Goal: Transaction & Acquisition: Purchase product/service

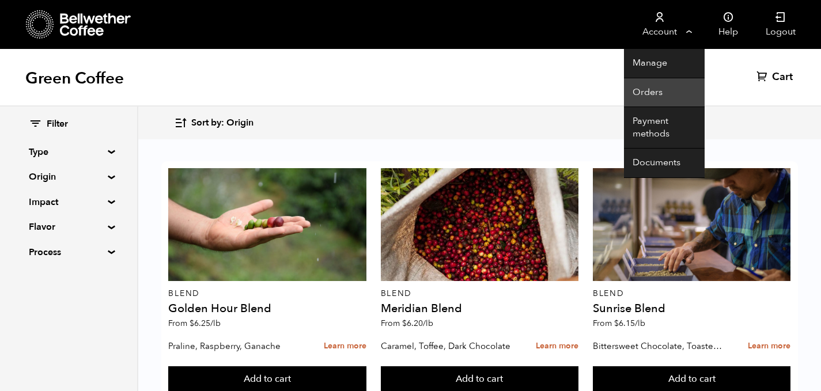
click at [647, 95] on link "Orders" at bounding box center [664, 92] width 81 height 29
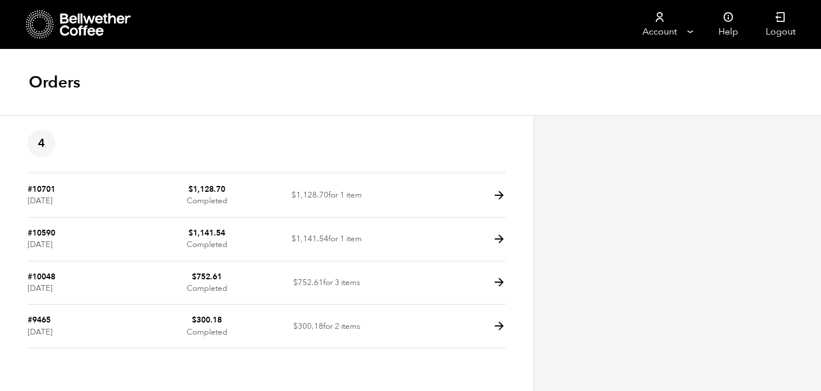
click at [647, 95] on div "Orders" at bounding box center [410, 83] width 821 height 66
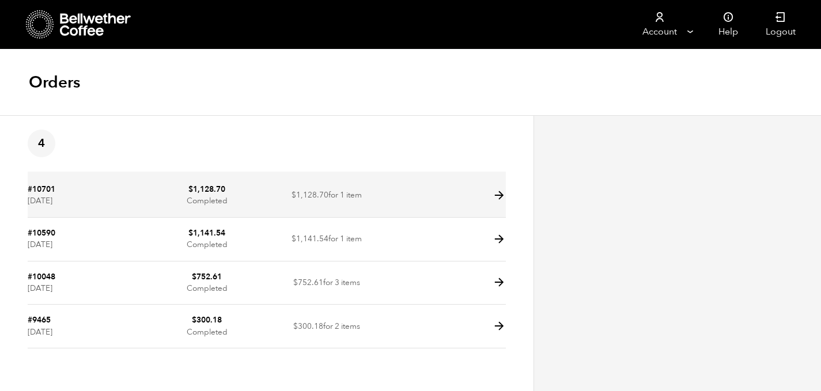
click at [52, 195] on td "#10701 [DATE]" at bounding box center [88, 196] width 120 height 44
click at [189, 181] on td "$ 1,128.70 Completed" at bounding box center [208, 196] width 120 height 44
click at [500, 192] on icon at bounding box center [499, 195] width 13 height 13
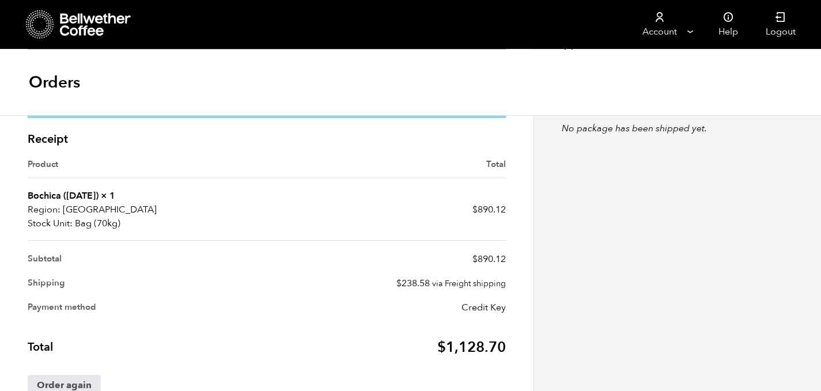
scroll to position [395, 0]
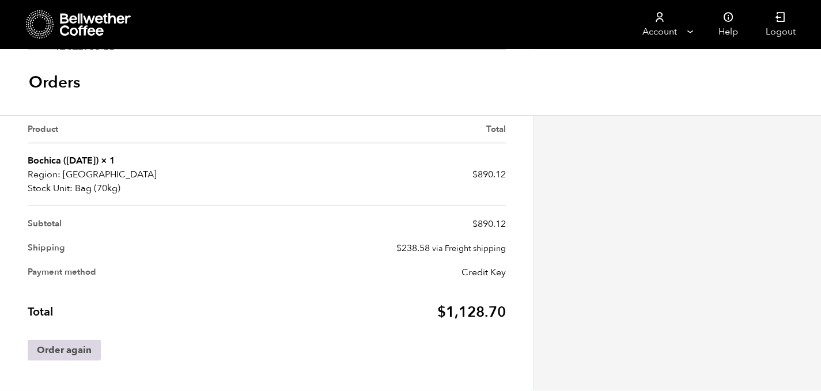
click at [70, 352] on link "Order again" at bounding box center [64, 350] width 73 height 21
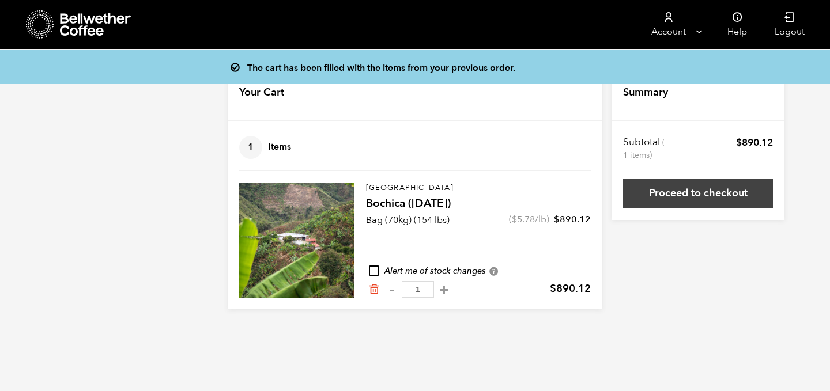
click at [710, 182] on link "Proceed to checkout" at bounding box center [698, 194] width 150 height 30
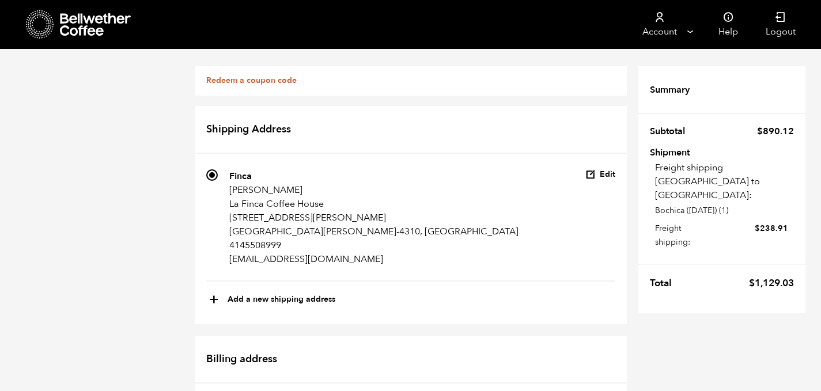
scroll to position [664, 0]
radio input "true"
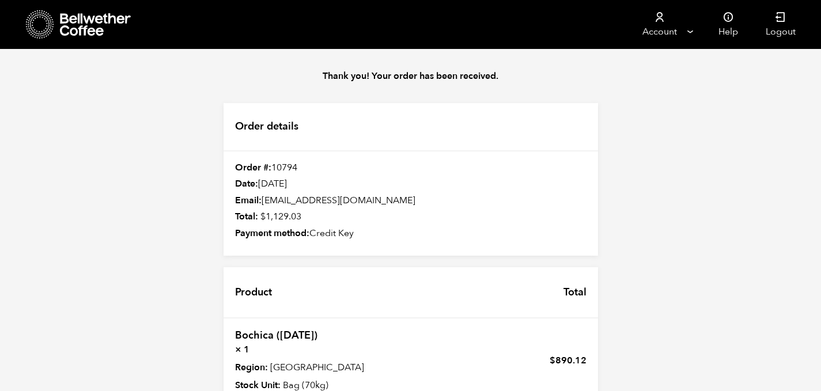
click at [305, 197] on div "Email: [EMAIL_ADDRESS][DOMAIN_NAME]" at bounding box center [411, 201] width 375 height 13
